Goal: Transaction & Acquisition: Purchase product/service

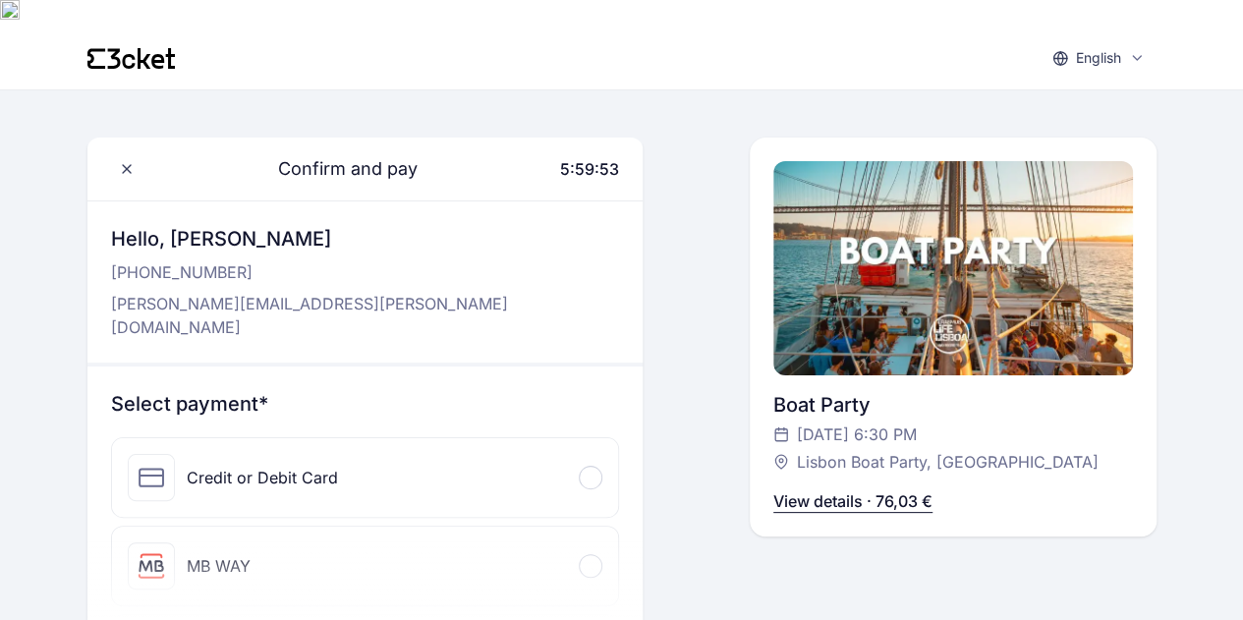
click at [458, 368] on div "Select payment* Credit or Debit Card Card information MB WAY Mobile* +49 ▼ [PHO…" at bounding box center [365, 546] width 556 height 360
click at [429, 438] on div "Credit or Debit Card" at bounding box center [365, 477] width 507 height 79
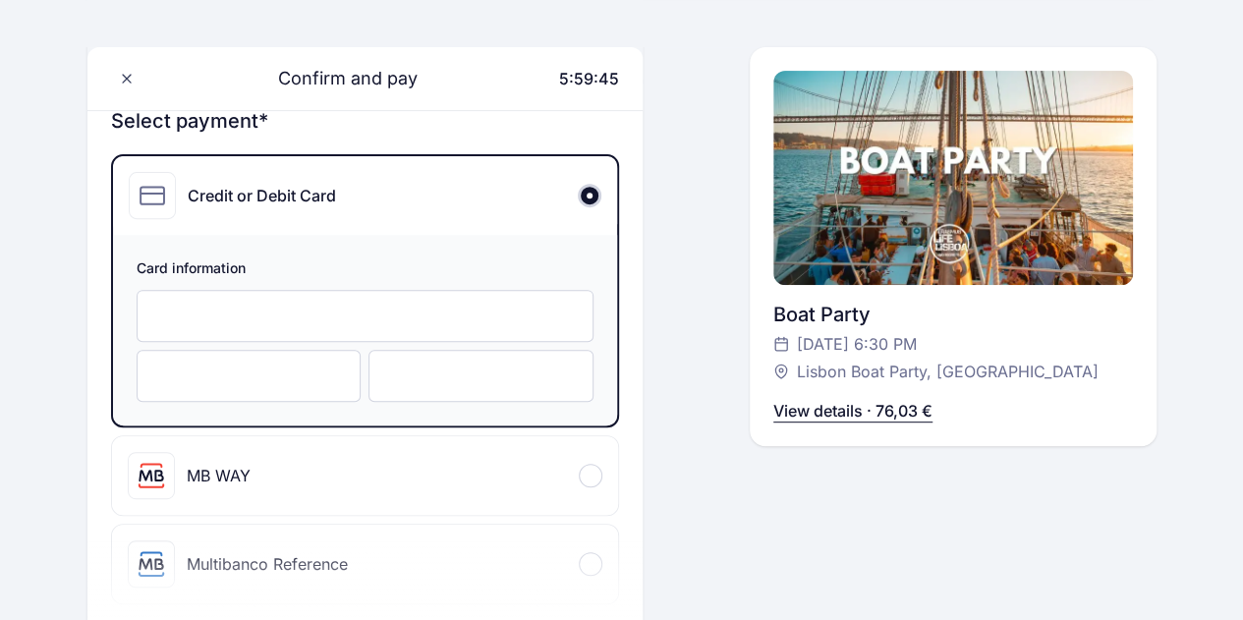
scroll to position [265, 0]
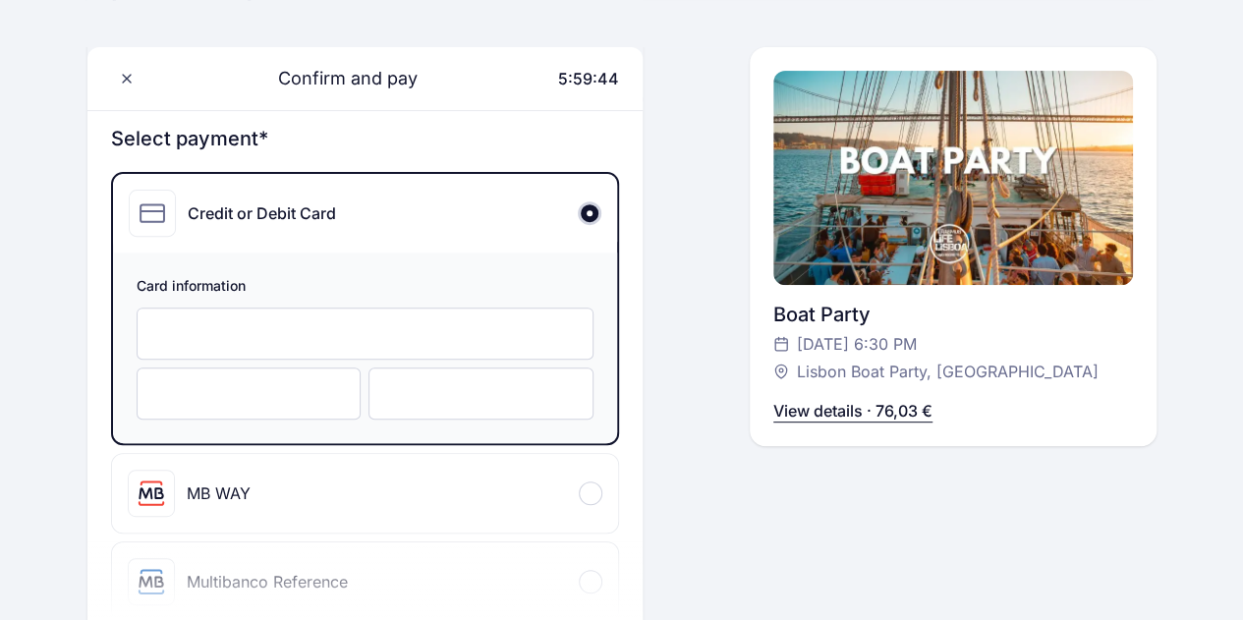
click at [258, 308] on div at bounding box center [366, 334] width 458 height 52
click at [429, 367] on div at bounding box center [480, 393] width 225 height 52
click at [664, 454] on div "Confirm and pay 5:58:57 Hello, [PERSON_NAME] [PHONE_NUMBER] [PERSON_NAME][EMAIL…" at bounding box center [621, 554] width 1069 height 1365
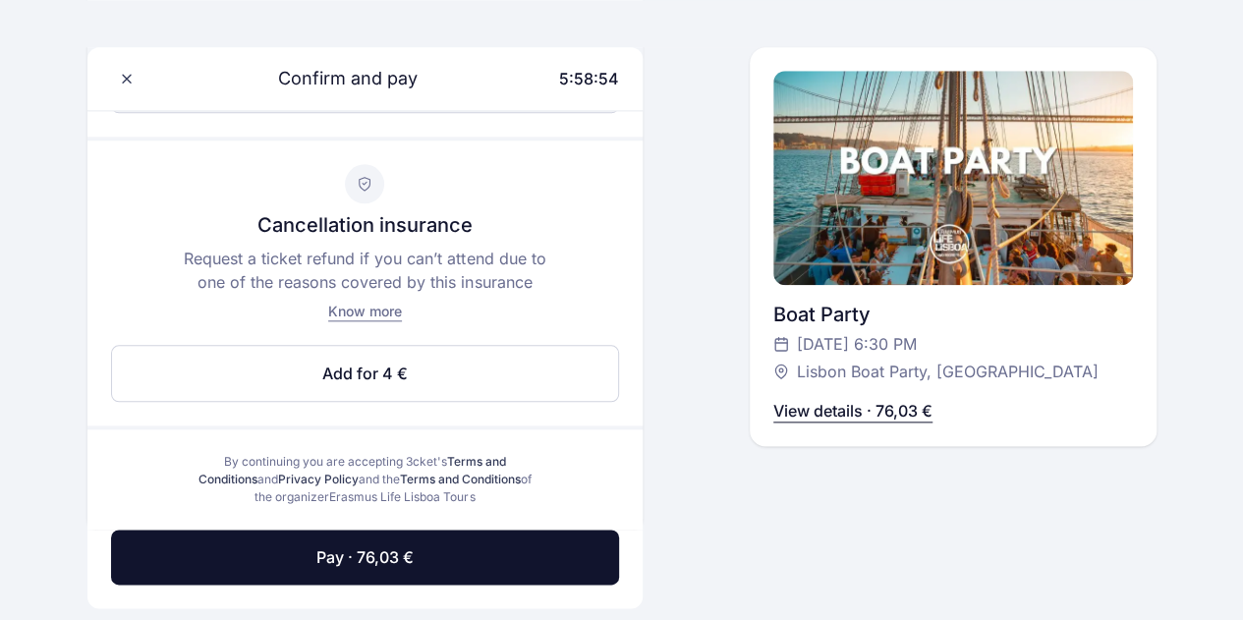
scroll to position [973, 0]
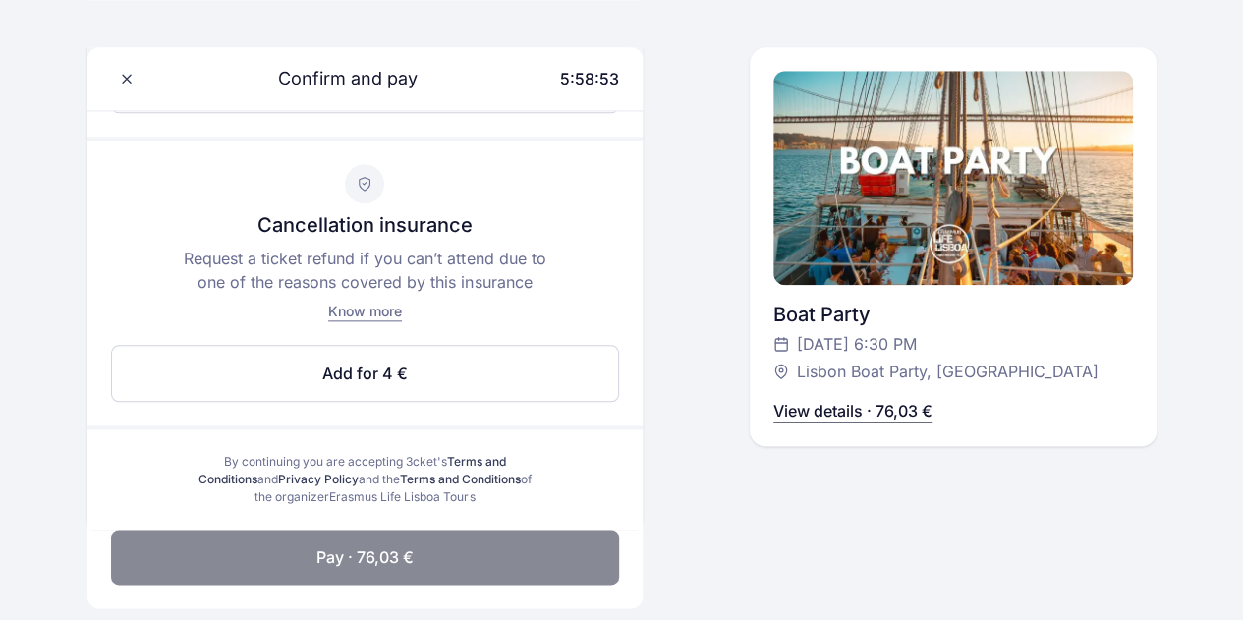
click at [420, 530] on button "Pay · 76,03 €" at bounding box center [365, 557] width 509 height 55
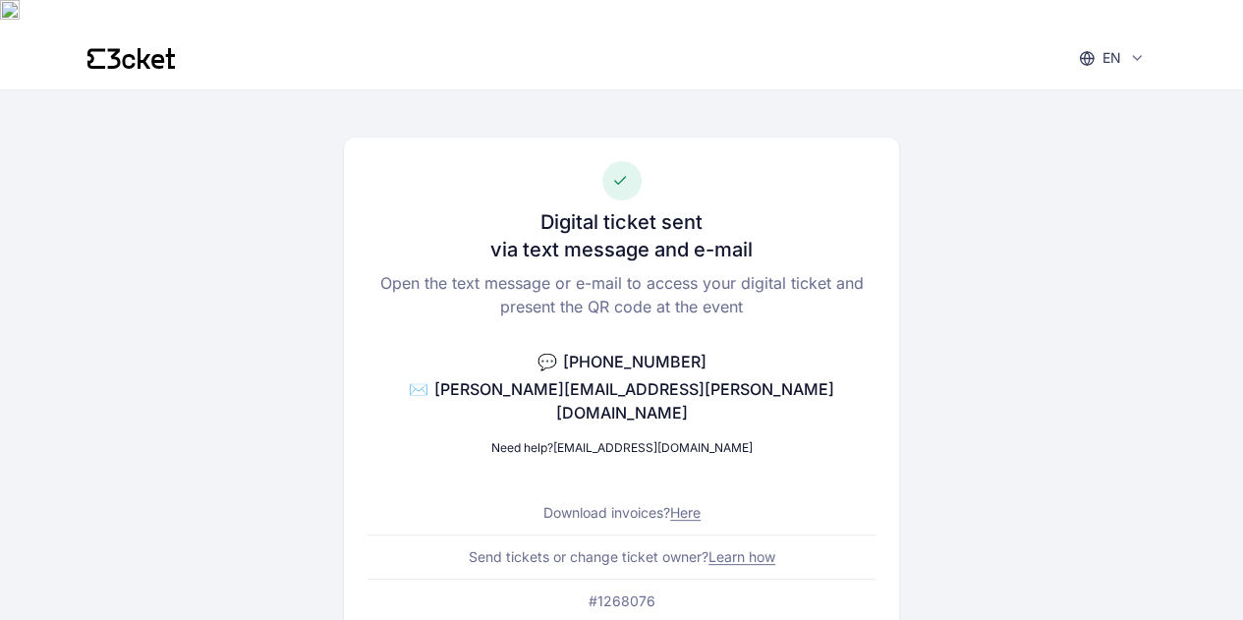
click at [110, 48] on icon at bounding box center [130, 58] width 87 height 21
